Goal: Information Seeking & Learning: Learn about a topic

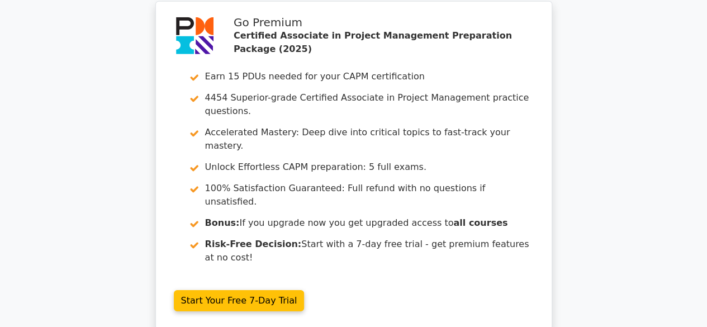
scroll to position [1767, 0]
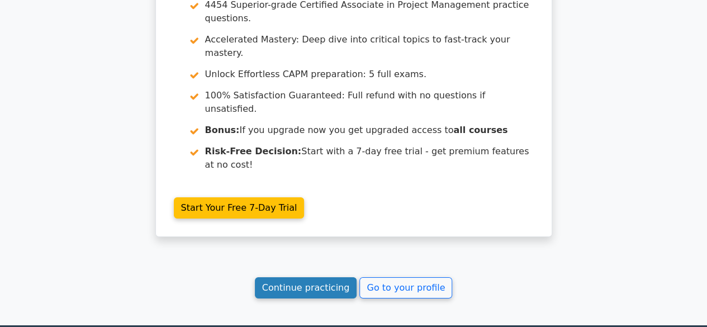
click at [329, 277] on link "Continue practicing" at bounding box center [306, 287] width 102 height 21
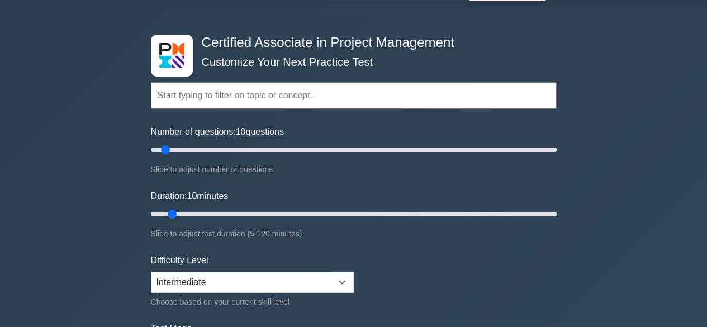
scroll to position [39, 0]
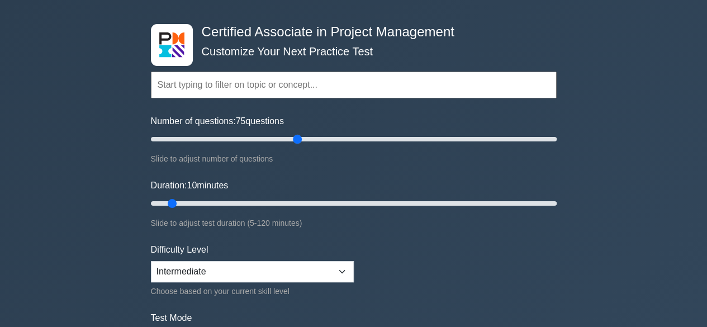
drag, startPoint x: 164, startPoint y: 139, endPoint x: 293, endPoint y: 104, distance: 133.6
type input "75"
click at [293, 132] on input "Number of questions: 75 questions" at bounding box center [354, 138] width 406 height 13
drag, startPoint x: 171, startPoint y: 202, endPoint x: 392, endPoint y: 188, distance: 221.7
type input "75"
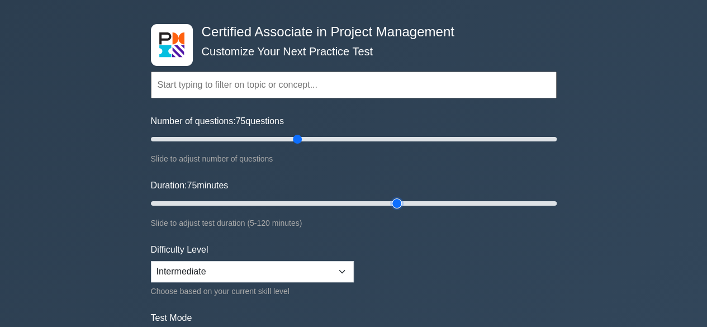
click at [392, 197] on input "Duration: 75 minutes" at bounding box center [354, 203] width 406 height 13
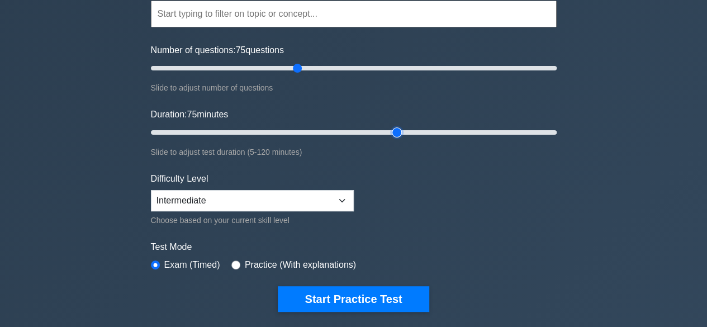
scroll to position [111, 0]
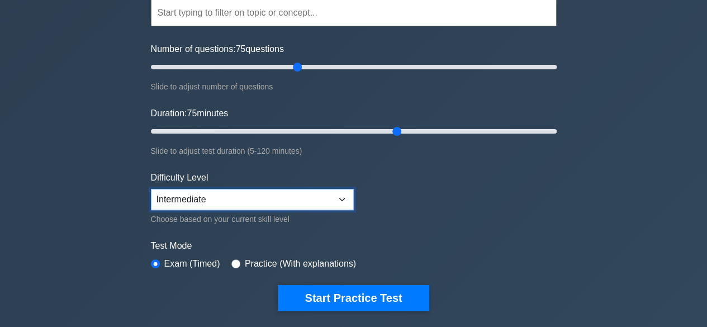
click at [343, 198] on select "Beginner Intermediate Expert" at bounding box center [252, 199] width 203 height 21
select select "beginner"
click at [151, 189] on select "Beginner Intermediate Expert" at bounding box center [252, 199] width 203 height 21
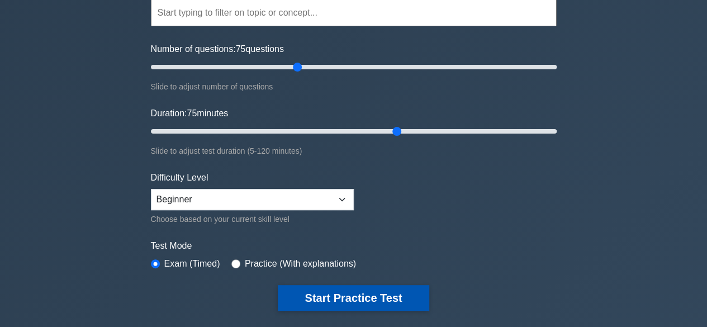
click at [381, 293] on button "Start Practice Test" at bounding box center [353, 298] width 151 height 26
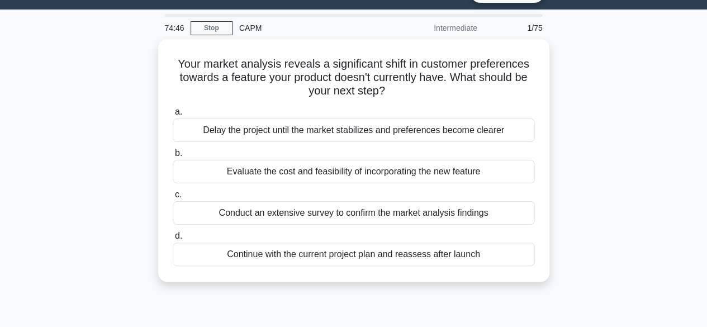
scroll to position [27, 0]
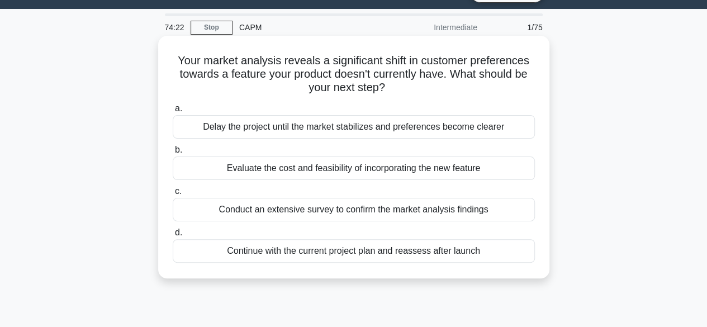
click at [246, 168] on div "Evaluate the cost and feasibility of incorporating the new feature" at bounding box center [354, 167] width 362 height 23
click at [173, 154] on input "b. Evaluate the cost and feasibility of incorporating the new feature" at bounding box center [173, 149] width 0 height 7
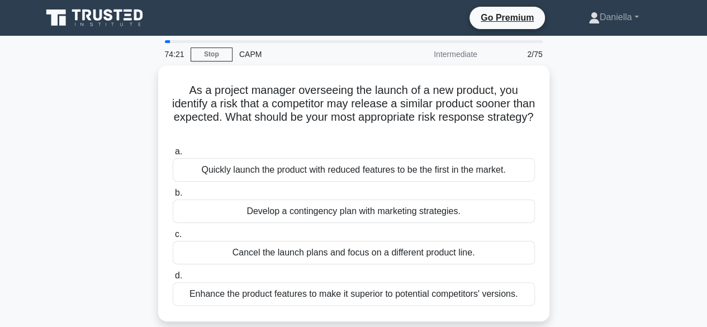
scroll to position [0, 0]
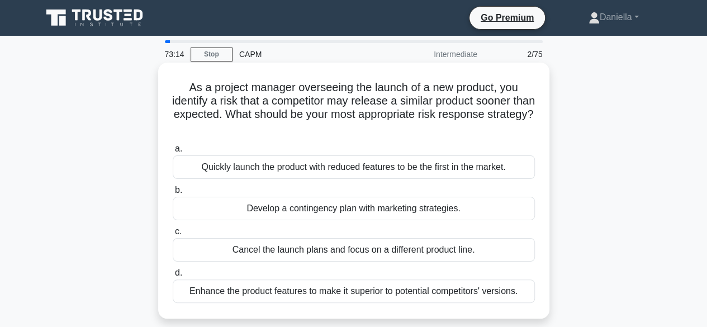
click at [253, 211] on div "Develop a contingency plan with marketing strategies." at bounding box center [354, 208] width 362 height 23
click at [173, 194] on input "b. Develop a contingency plan with marketing strategies." at bounding box center [173, 190] width 0 height 7
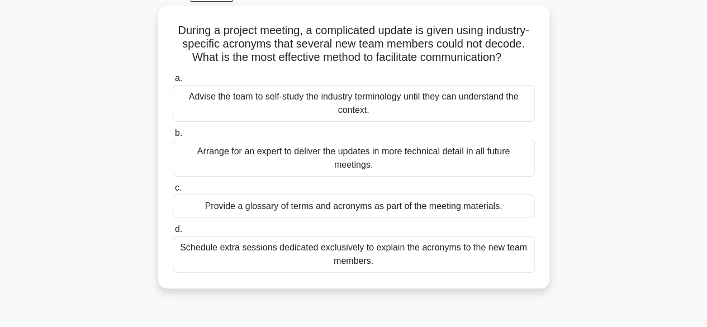
scroll to position [60, 0]
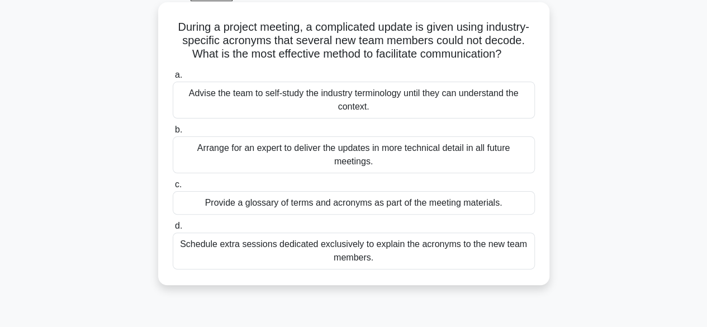
click at [269, 215] on div "Provide a glossary of terms and acronyms as part of the meeting materials." at bounding box center [354, 202] width 362 height 23
click at [173, 188] on input "c. Provide a glossary of terms and acronyms as part of the meeting materials." at bounding box center [173, 184] width 0 height 7
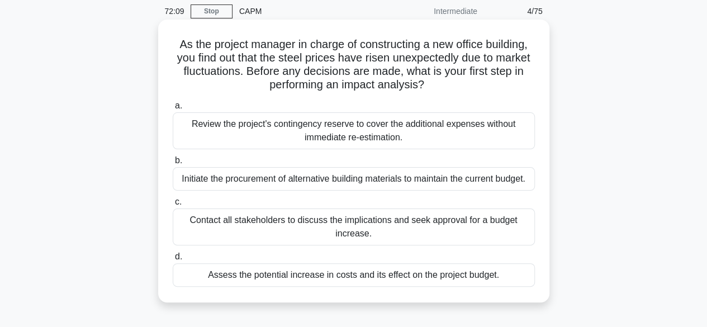
scroll to position [46, 0]
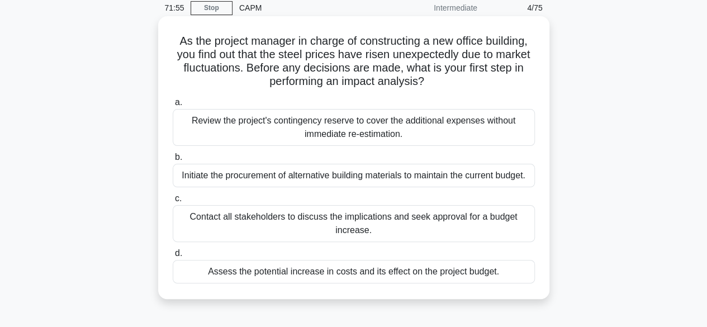
click at [268, 272] on div "Assess the potential increase in costs and its effect on the project budget." at bounding box center [354, 271] width 362 height 23
click at [173, 257] on input "d. Assess the potential increase in costs and its effect on the project budget." at bounding box center [173, 253] width 0 height 7
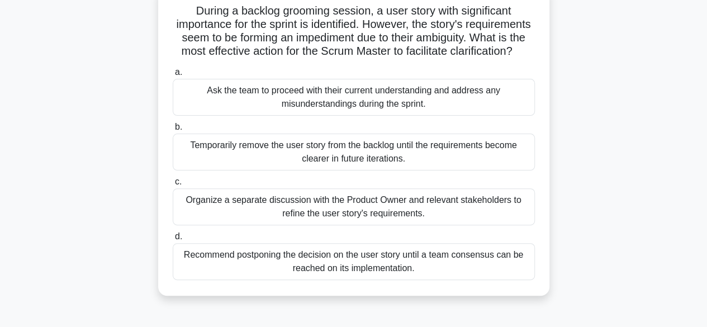
scroll to position [70, 0]
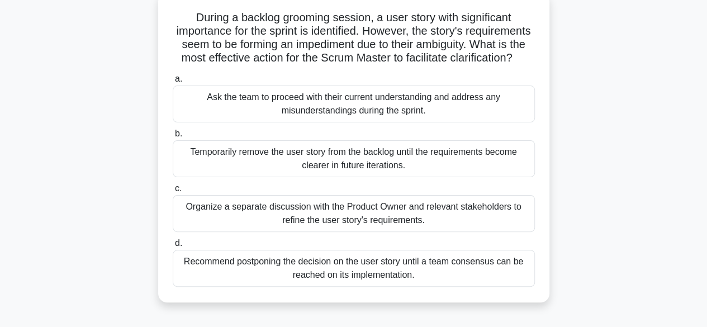
click at [319, 177] on div "Temporarily remove the user story from the backlog until the requirements becom…" at bounding box center [354, 158] width 362 height 37
click at [173, 137] on input "b. Temporarily remove the user story from the backlog until the requirements be…" at bounding box center [173, 133] width 0 height 7
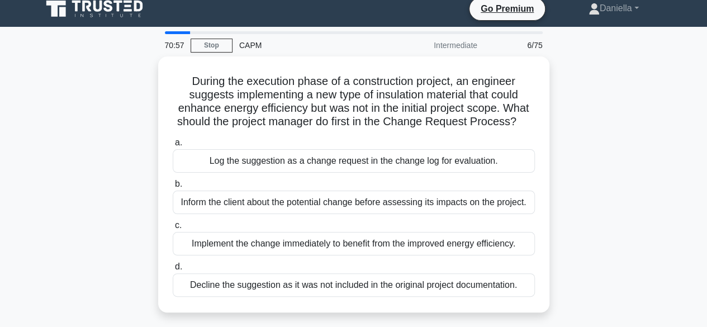
scroll to position [0, 0]
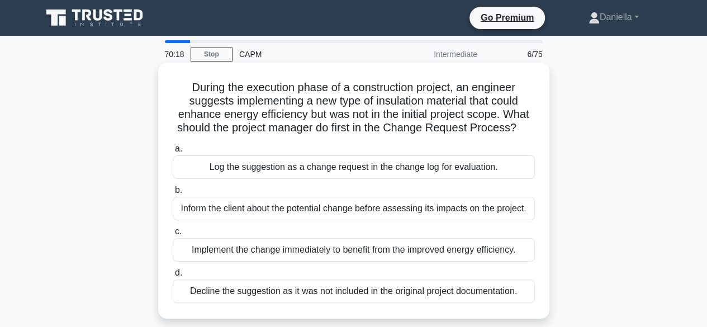
click at [351, 168] on div "Log the suggestion as a change request in the change log for evaluation." at bounding box center [354, 166] width 362 height 23
click at [173, 153] on input "a. Log the suggestion as a change request in the change log for evaluation." at bounding box center [173, 148] width 0 height 7
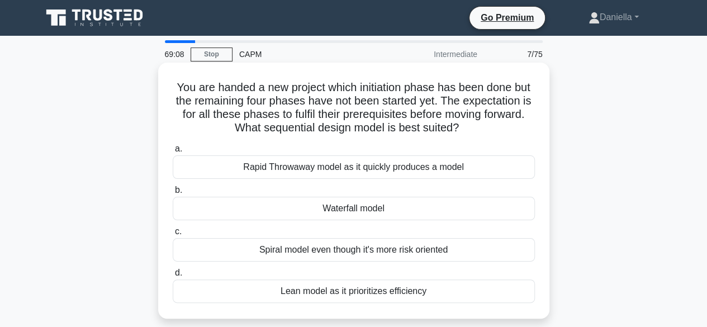
click at [330, 206] on div "Waterfall model" at bounding box center [354, 208] width 362 height 23
click at [173, 194] on input "b. Waterfall model" at bounding box center [173, 190] width 0 height 7
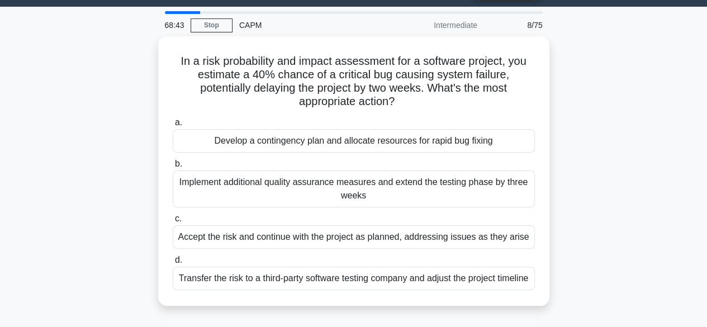
scroll to position [34, 0]
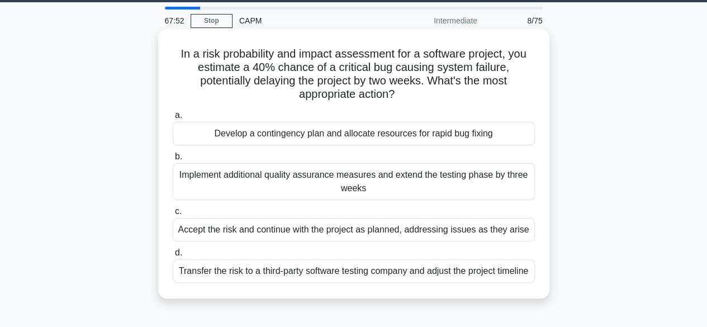
click at [350, 177] on div "Implement additional quality assurance measures and extend the testing phase by…" at bounding box center [354, 181] width 362 height 37
click at [173, 160] on input "b. Implement additional quality assurance measures and extend the testing phase…" at bounding box center [173, 156] width 0 height 7
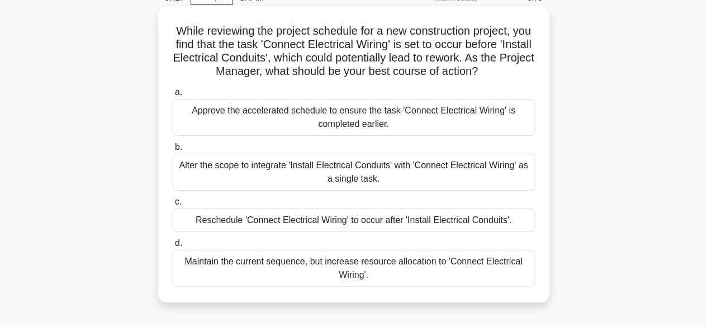
scroll to position [57, 0]
click at [331, 215] on div "Reschedule 'Connect Electrical Wiring' to occur after 'Install Electrical Condu…" at bounding box center [354, 219] width 362 height 23
click at [173, 205] on input "c. Reschedule 'Connect Electrical Wiring' to occur after 'Install Electrical Co…" at bounding box center [173, 201] width 0 height 7
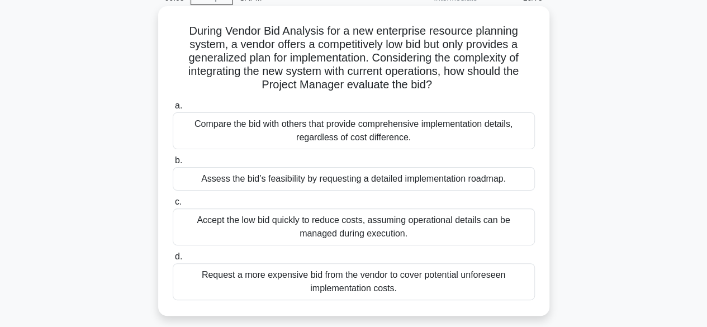
scroll to position [52, 0]
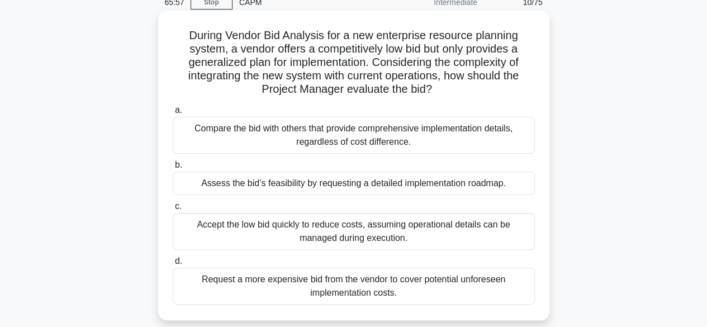
click at [376, 138] on div "Compare the bid with others that provide comprehensive implementation details, …" at bounding box center [354, 135] width 362 height 37
click at [173, 114] on input "a. Compare the bid with others that provide comprehensive implementation detail…" at bounding box center [173, 110] width 0 height 7
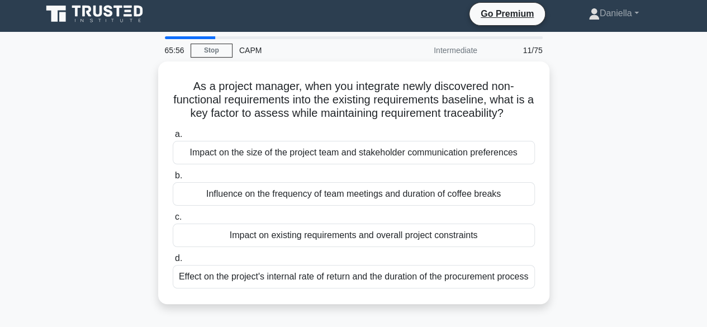
scroll to position [0, 0]
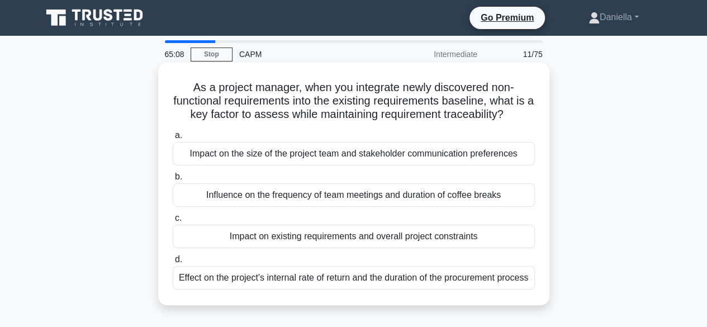
click at [331, 236] on div "Impact on existing requirements and overall project constraints" at bounding box center [354, 236] width 362 height 23
click at [173, 222] on input "c. Impact on existing requirements and overall project constraints" at bounding box center [173, 218] width 0 height 7
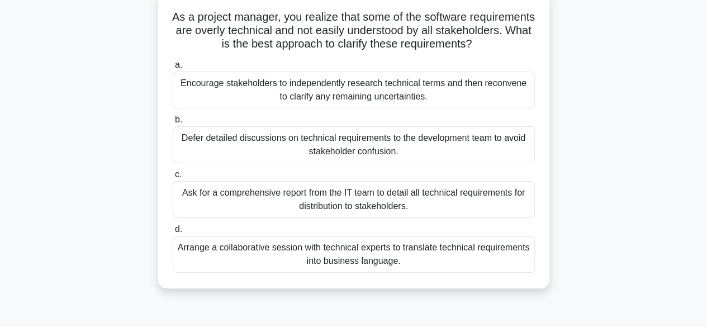
scroll to position [74, 0]
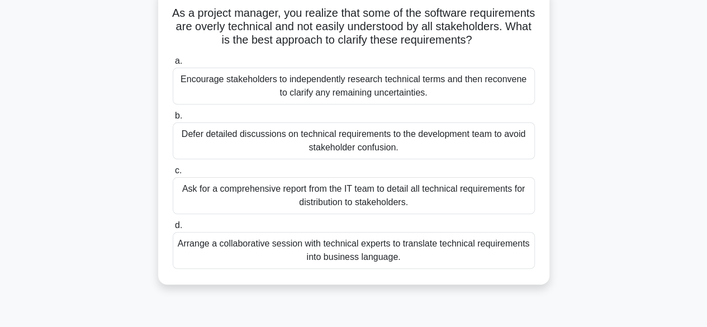
click at [323, 265] on div "Arrange a collaborative session with technical experts to translate technical r…" at bounding box center [354, 250] width 362 height 37
click at [173, 229] on input "d. Arrange a collaborative session with technical experts to translate technica…" at bounding box center [173, 225] width 0 height 7
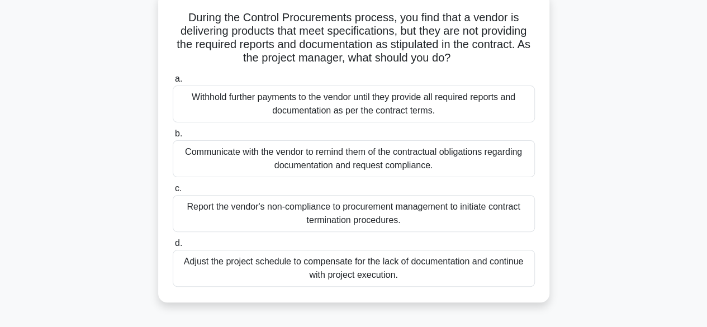
scroll to position [74, 0]
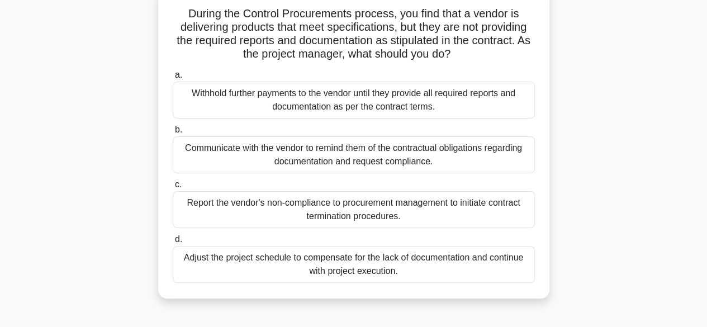
click at [424, 147] on div "Communicate with the vendor to remind them of the contractual obligations regar…" at bounding box center [354, 154] width 362 height 37
click at [173, 134] on input "b. Communicate with the vendor to remind them of the contractual obligations re…" at bounding box center [173, 129] width 0 height 7
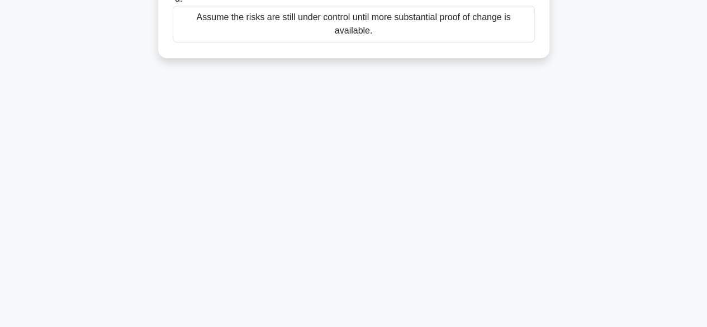
scroll to position [55, 0]
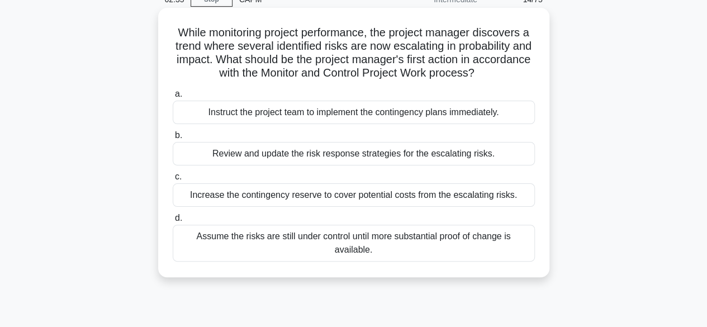
click at [496, 114] on div "Instruct the project team to implement the contingency plans immediately." at bounding box center [354, 112] width 362 height 23
click at [173, 98] on input "a. Instruct the project team to implement the contingency plans immediately." at bounding box center [173, 94] width 0 height 7
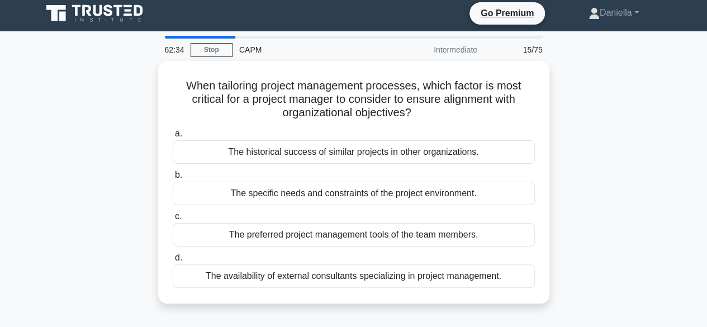
scroll to position [0, 0]
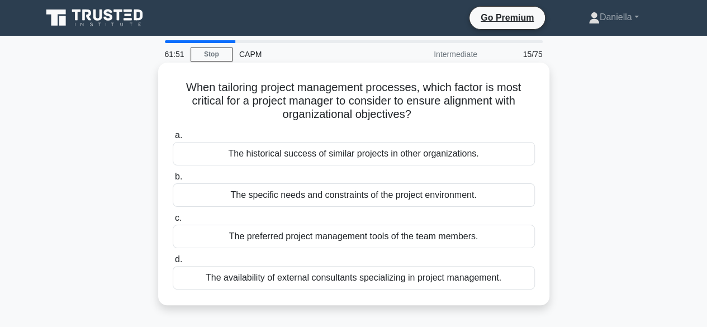
click at [410, 196] on div "The specific needs and constraints of the project environment." at bounding box center [354, 194] width 362 height 23
click at [173, 180] on input "b. The specific needs and constraints of the project environment." at bounding box center [173, 176] width 0 height 7
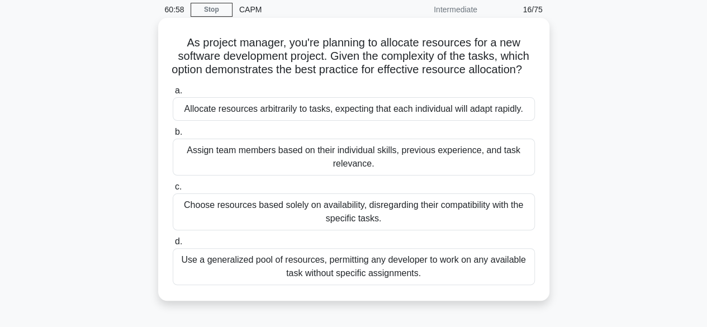
scroll to position [44, 0]
click at [426, 170] on div "Assign team members based on their individual skills, previous experience, and …" at bounding box center [354, 157] width 362 height 37
click at [173, 136] on input "b. Assign team members based on their individual skills, previous experience, a…" at bounding box center [173, 132] width 0 height 7
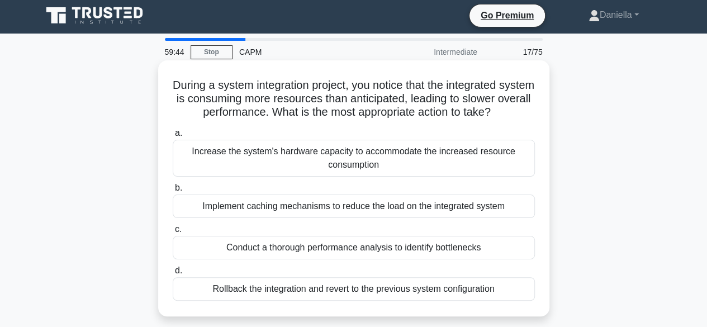
scroll to position [0, 0]
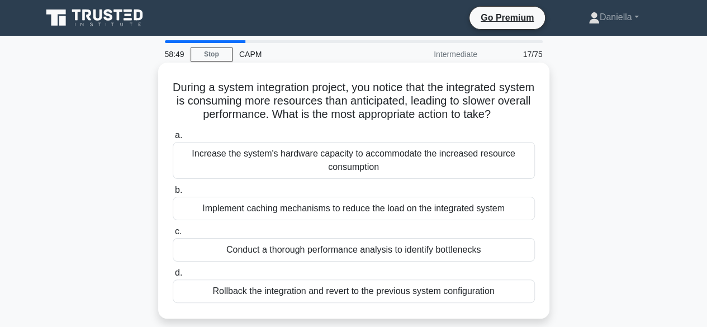
click at [377, 249] on div "Conduct a thorough performance analysis to identify bottlenecks" at bounding box center [354, 249] width 362 height 23
click at [173, 235] on input "c. Conduct a thorough performance analysis to identify bottlenecks" at bounding box center [173, 231] width 0 height 7
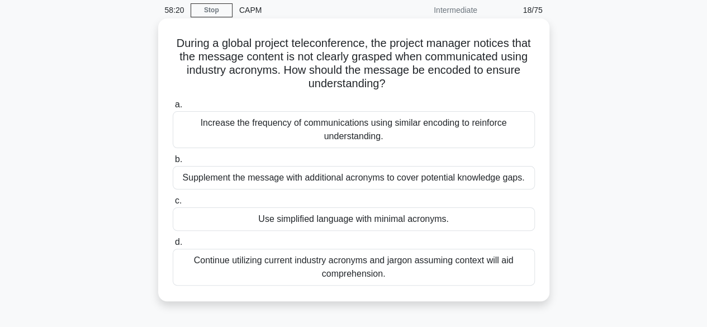
scroll to position [45, 0]
click at [379, 217] on div "Use simplified language with minimal acronyms." at bounding box center [354, 218] width 362 height 23
click at [173, 204] on input "c. Use simplified language with minimal acronyms." at bounding box center [173, 200] width 0 height 7
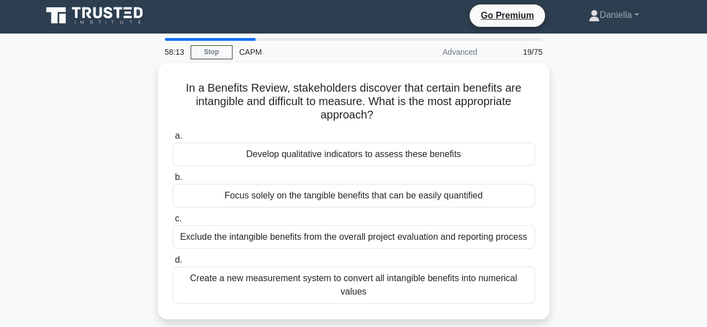
scroll to position [0, 0]
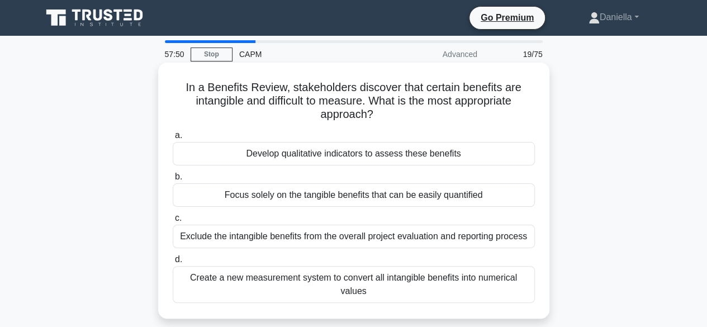
click at [407, 155] on div "Develop qualitative indicators to assess these benefits" at bounding box center [354, 153] width 362 height 23
click at [173, 139] on input "a. Develop qualitative indicators to assess these benefits" at bounding box center [173, 135] width 0 height 7
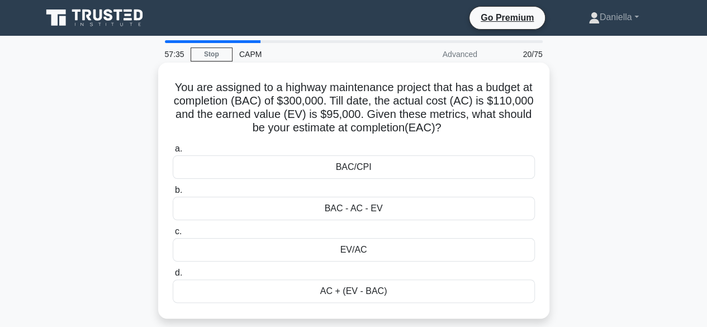
click at [330, 293] on div "AC + (EV - BAC)" at bounding box center [354, 290] width 362 height 23
click at [173, 277] on input "d. AC + (EV - BAC)" at bounding box center [173, 272] width 0 height 7
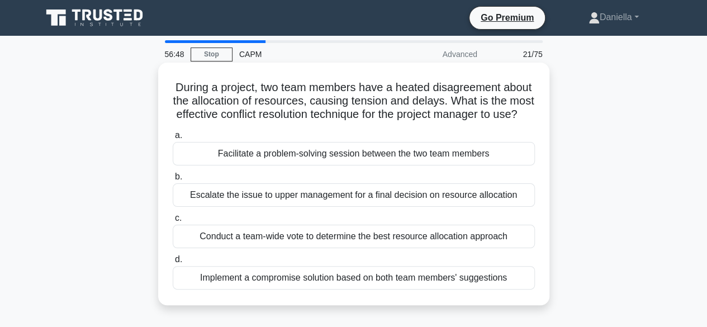
click at [407, 165] on div "Facilitate a problem-solving session between the two team members" at bounding box center [354, 153] width 362 height 23
click at [173, 139] on input "a. Facilitate a problem-solving session between the two team members" at bounding box center [173, 135] width 0 height 7
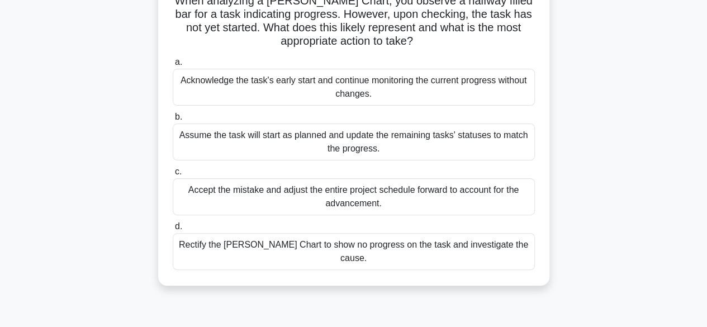
scroll to position [89, 0]
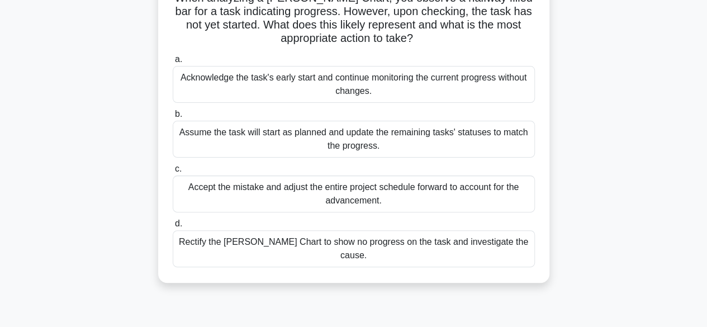
click at [364, 246] on div "Rectify the [PERSON_NAME] Chart to show no progress on the task and investigate…" at bounding box center [354, 248] width 362 height 37
click at [173, 227] on input "d. Rectify the [PERSON_NAME] Chart to show no progress on the task and investig…" at bounding box center [173, 223] width 0 height 7
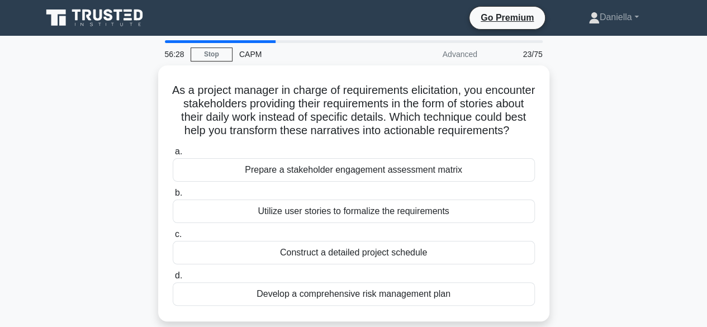
scroll to position [0, 0]
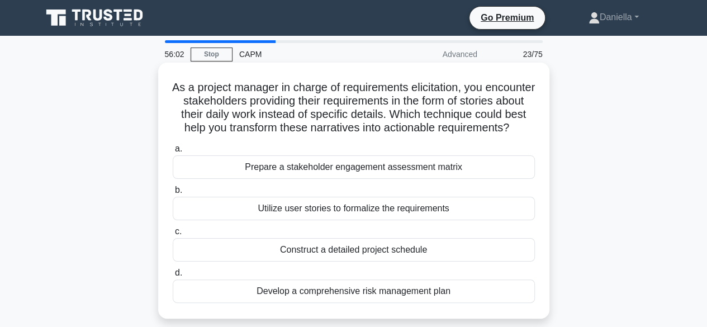
click at [375, 220] on div "Utilize user stories to formalize the requirements" at bounding box center [354, 208] width 362 height 23
click at [173, 194] on input "b. Utilize user stories to formalize the requirements" at bounding box center [173, 190] width 0 height 7
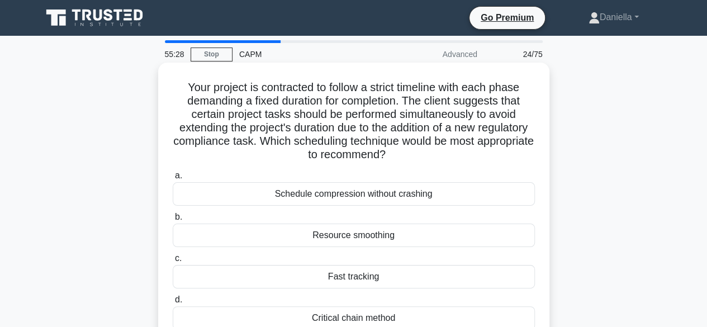
click at [349, 273] on div "Fast tracking" at bounding box center [354, 276] width 362 height 23
click at [173, 262] on input "c. Fast tracking" at bounding box center [173, 258] width 0 height 7
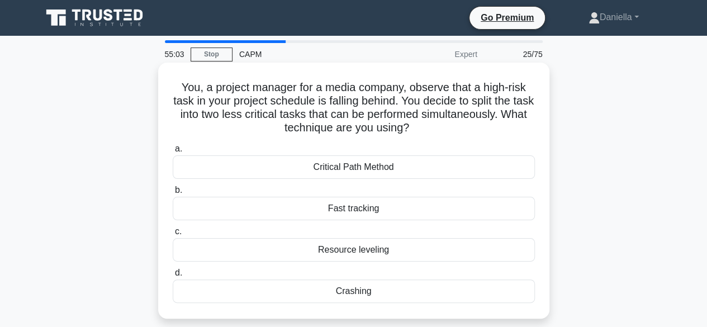
click at [389, 204] on div "Fast tracking" at bounding box center [354, 208] width 362 height 23
click at [173, 194] on input "b. Fast tracking" at bounding box center [173, 190] width 0 height 7
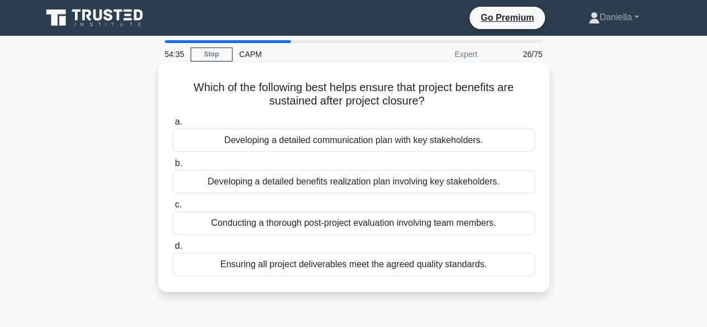
click at [378, 221] on div "Conducting a thorough post-project evaluation involving team members." at bounding box center [354, 222] width 362 height 23
click at [173, 208] on input "c. Conducting a thorough post-project evaluation involving team members." at bounding box center [173, 204] width 0 height 7
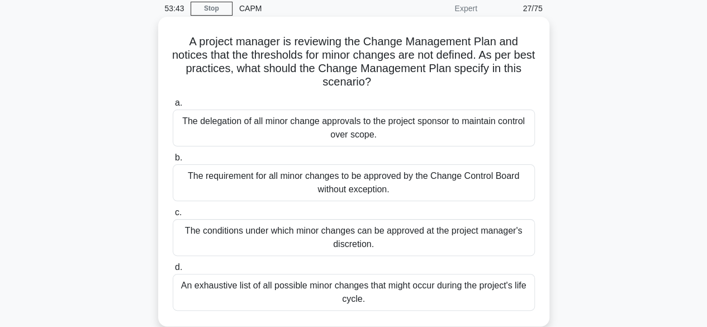
scroll to position [43, 0]
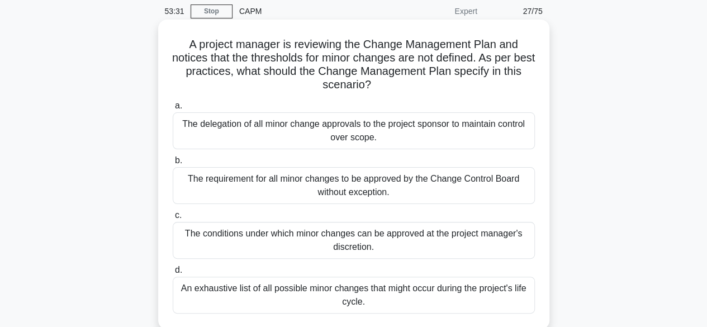
click at [396, 183] on div "The requirement for all minor changes to be approved by the Change Control Boar…" at bounding box center [354, 185] width 362 height 37
click at [173, 164] on input "b. The requirement for all minor changes to be approved by the Change Control B…" at bounding box center [173, 160] width 0 height 7
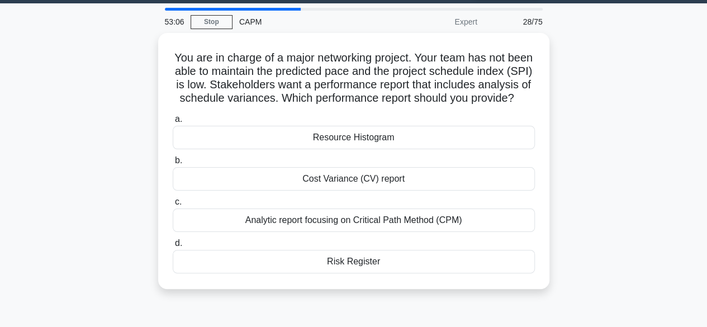
scroll to position [31, 0]
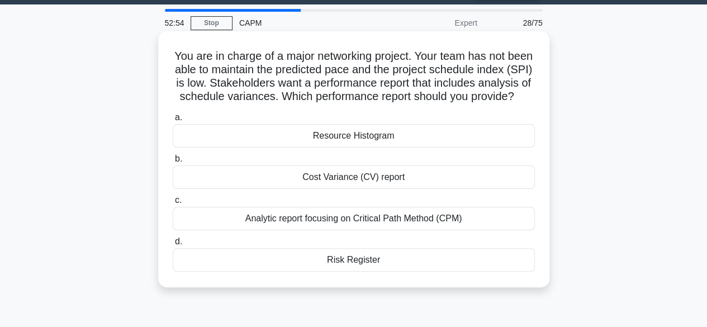
click at [396, 189] on div "Cost Variance (CV) report" at bounding box center [354, 176] width 362 height 23
click at [173, 163] on input "b. Cost Variance (CV) report" at bounding box center [173, 158] width 0 height 7
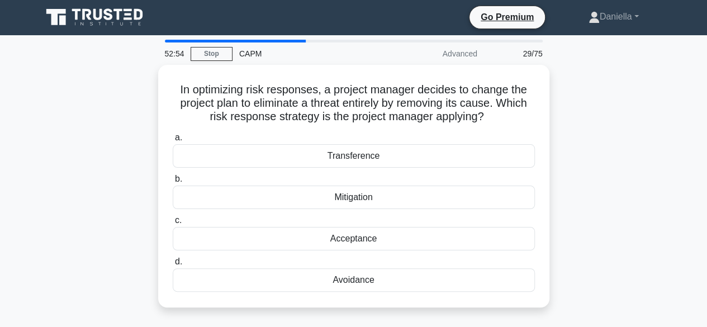
scroll to position [0, 0]
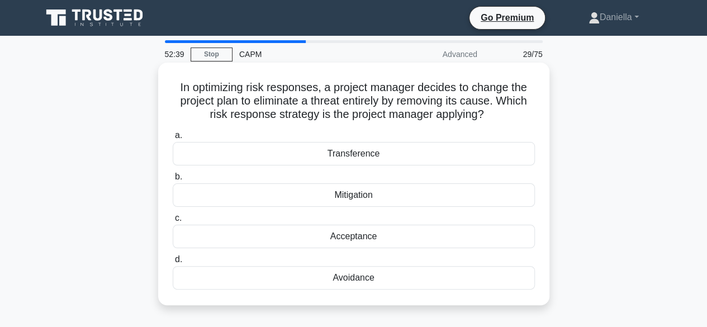
click at [374, 272] on div "Avoidance" at bounding box center [354, 277] width 362 height 23
click at [173, 263] on input "d. Avoidance" at bounding box center [173, 259] width 0 height 7
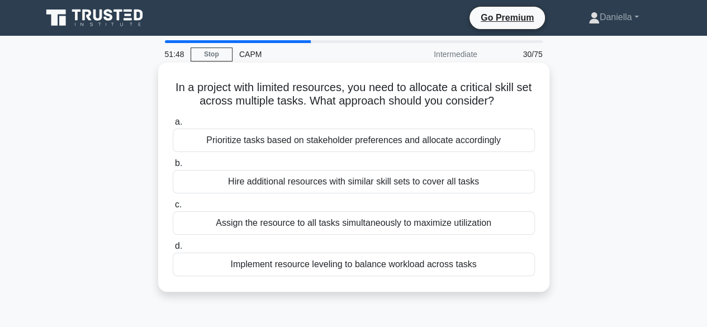
click at [367, 256] on div "Implement resource leveling to balance workload across tasks" at bounding box center [354, 264] width 362 height 23
click at [173, 250] on input "d. Implement resource leveling to balance workload across tasks" at bounding box center [173, 246] width 0 height 7
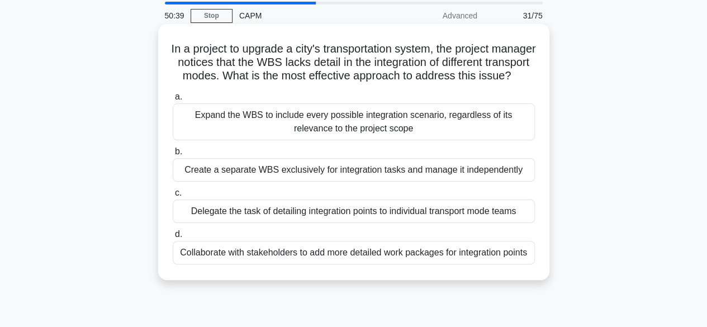
scroll to position [38, 0]
click at [289, 224] on div "Delegate the task of detailing integration points to individual transport mode …" at bounding box center [354, 211] width 362 height 23
click at [173, 197] on input "c. Delegate the task of detailing integration points to individual transport mo…" at bounding box center [173, 193] width 0 height 7
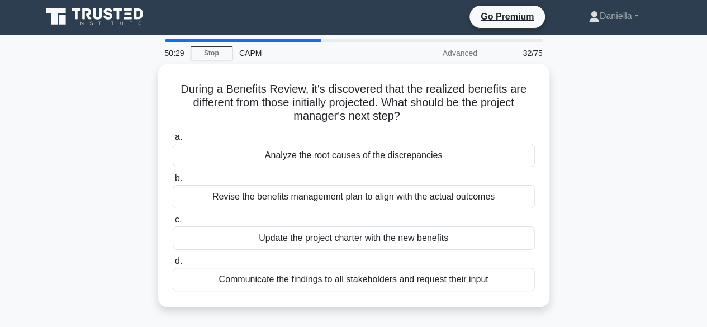
scroll to position [0, 0]
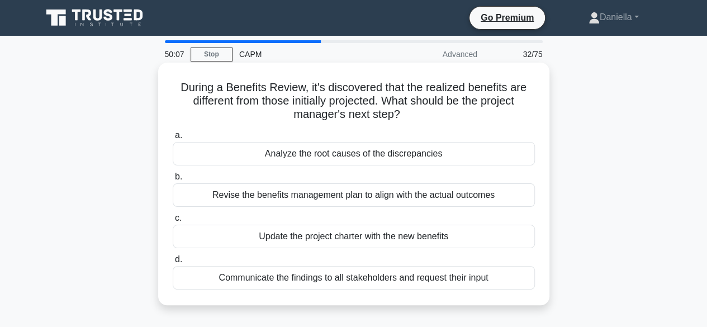
click at [331, 151] on div "Analyze the root causes of the discrepancies" at bounding box center [354, 153] width 362 height 23
click at [173, 139] on input "a. Analyze the root causes of the discrepancies" at bounding box center [173, 135] width 0 height 7
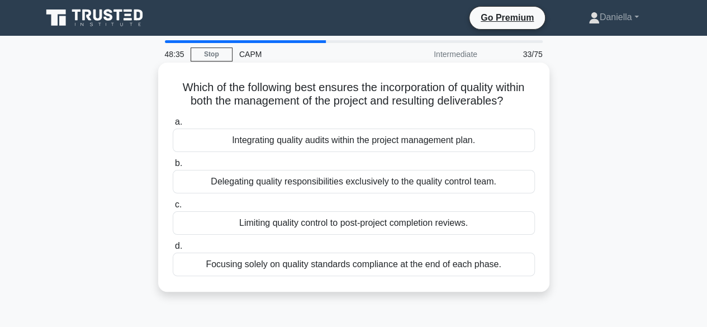
click at [316, 145] on div "Integrating quality audits within the project management plan." at bounding box center [354, 140] width 362 height 23
click at [173, 126] on input "a. Integrating quality audits within the project management plan." at bounding box center [173, 121] width 0 height 7
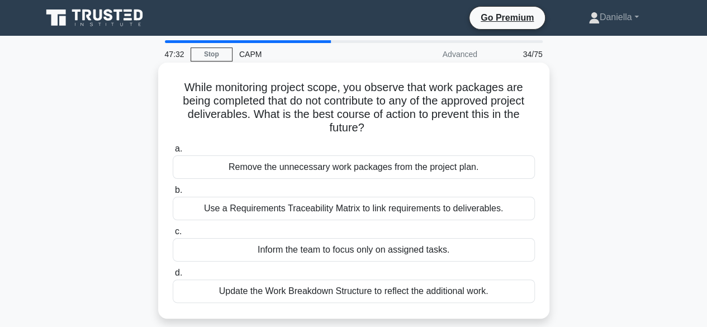
click at [301, 207] on div "Use a Requirements Traceability Matrix to link requirements to deliverables." at bounding box center [354, 208] width 362 height 23
click at [173, 194] on input "b. Use a Requirements Traceability Matrix to link requirements to deliverables." at bounding box center [173, 190] width 0 height 7
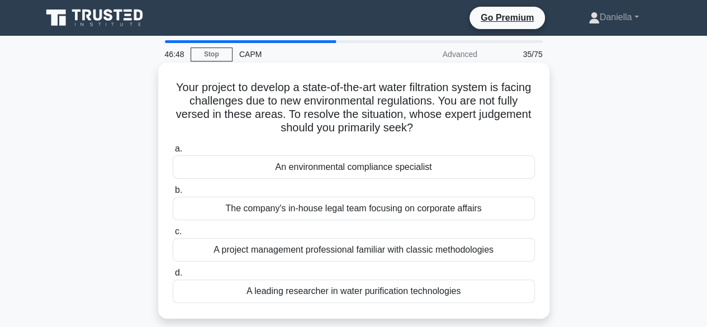
click at [326, 209] on div "The company's in-house legal team focusing on corporate affairs" at bounding box center [354, 208] width 362 height 23
click at [173, 194] on input "b. The company's in-house legal team focusing on corporate affairs" at bounding box center [173, 190] width 0 height 7
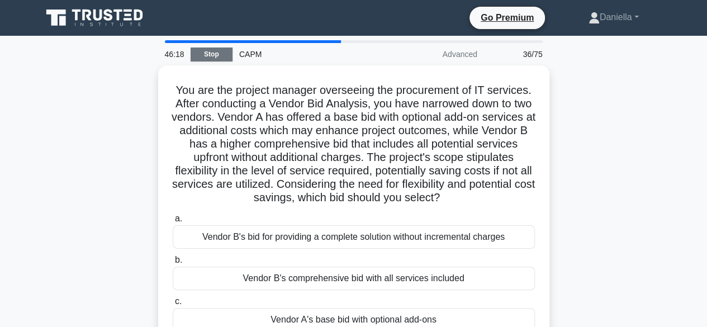
click at [213, 53] on link "Stop" at bounding box center [212, 54] width 42 height 14
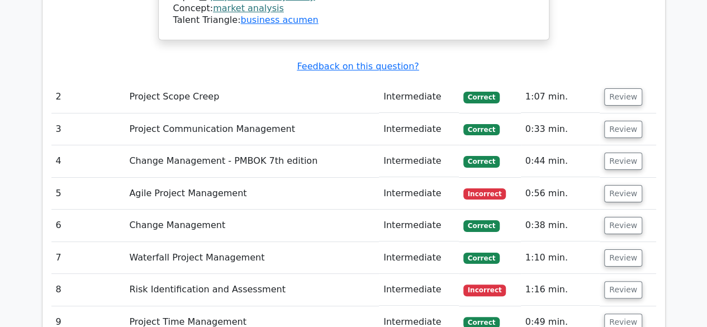
scroll to position [2113, 0]
